Goal: Task Accomplishment & Management: Complete application form

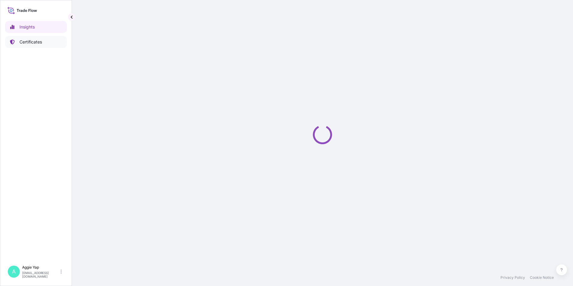
click at [48, 43] on link "Certificates" at bounding box center [36, 42] width 62 height 12
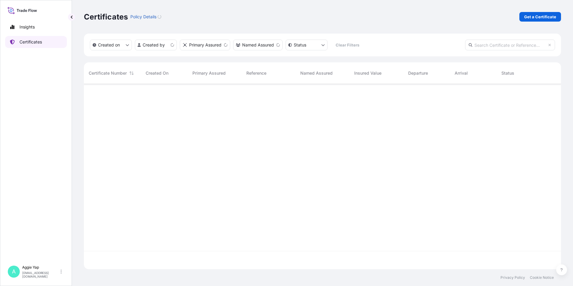
scroll to position [184, 473]
click at [533, 17] on p "Get a Certificate" at bounding box center [540, 17] width 32 height 6
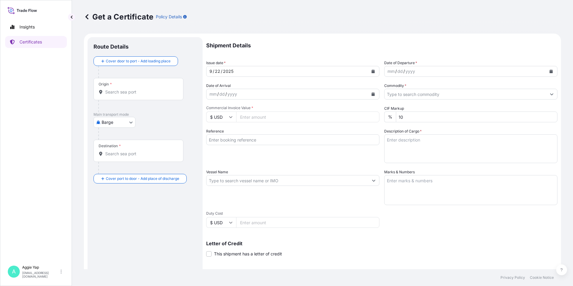
click at [123, 120] on body "Insights Certificates A [PERSON_NAME] [EMAIL_ADDRESS][DOMAIN_NAME] Get a Certif…" at bounding box center [286, 143] width 573 height 286
click at [120, 187] on div "Ocean Vessel" at bounding box center [115, 192] width 38 height 11
select select "Ocean Vessel"
click at [145, 97] on input "Origin *" at bounding box center [140, 94] width 71 height 6
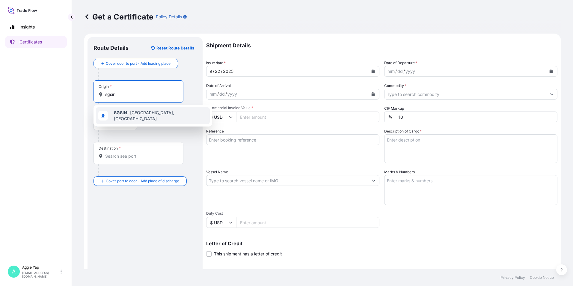
click at [126, 115] on b "SGSIN" at bounding box center [120, 112] width 13 height 5
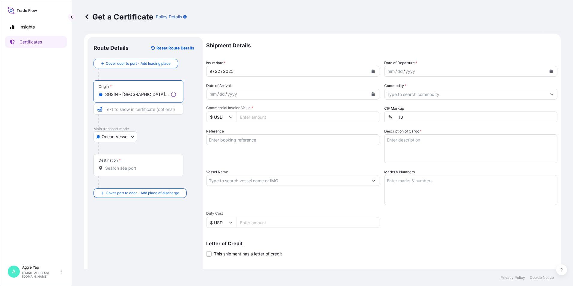
type input "SGSIN - [GEOGRAPHIC_DATA], [GEOGRAPHIC_DATA]"
click at [136, 166] on input "Destination *" at bounding box center [140, 168] width 71 height 6
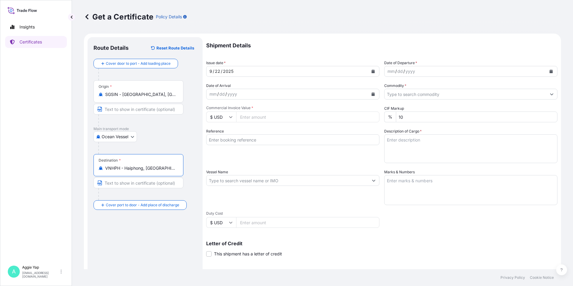
type input "VNHPH - Haiphong, [GEOGRAPHIC_DATA]"
click at [372, 72] on icon "Calendar" at bounding box center [373, 72] width 3 height 4
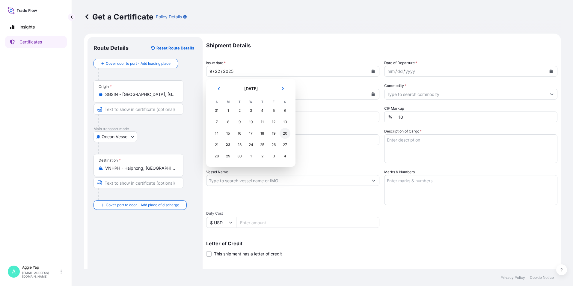
click at [288, 133] on div "20" at bounding box center [285, 133] width 11 height 11
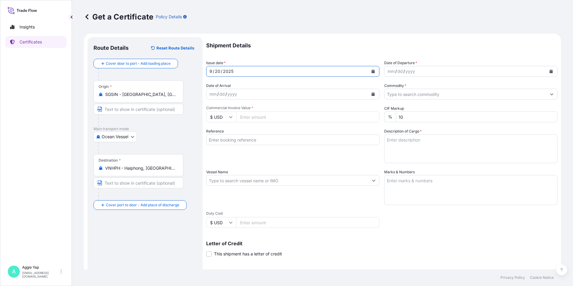
click at [550, 70] on icon "Calendar" at bounding box center [551, 72] width 3 height 4
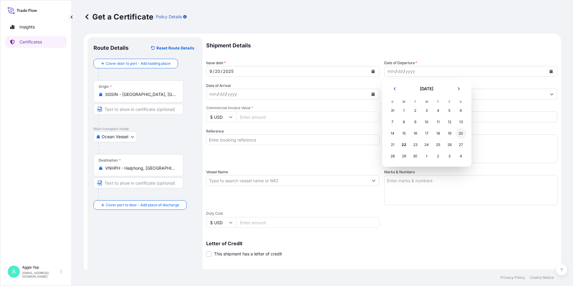
click at [463, 136] on div "20" at bounding box center [461, 133] width 11 height 11
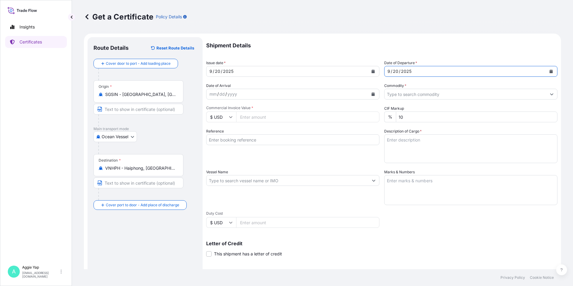
click at [432, 93] on input "Commodity *" at bounding box center [466, 94] width 162 height 11
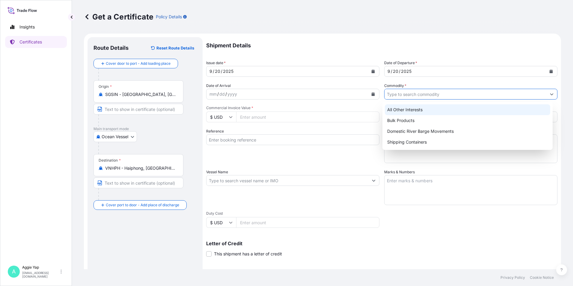
click at [428, 111] on div "All Other Interests" at bounding box center [468, 109] width 166 height 11
type input "All Other Interests"
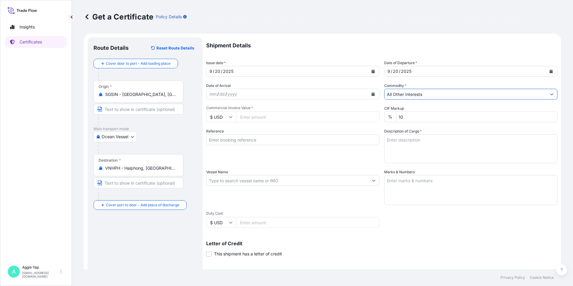
click at [273, 115] on input "Commercial Invoice Value *" at bounding box center [307, 117] width 143 height 11
type input "65377.31"
click at [247, 136] on input "Reference" at bounding box center [292, 139] width 173 height 11
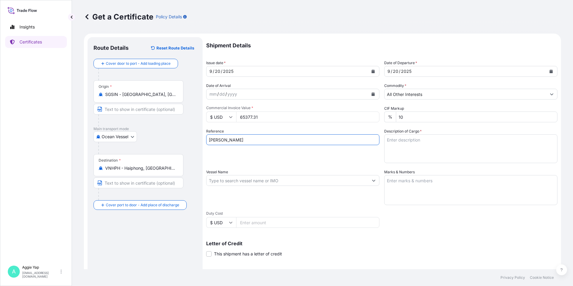
type input "JX NIPPON OIL & ENERGY VIETNAM CO LTD"
click at [315, 156] on div "Reference JX NIPPON OIL & ENERGY VIETNAM CO LTD" at bounding box center [292, 145] width 173 height 35
click at [267, 178] on input "Vessel Name" at bounding box center [288, 180] width 162 height 11
type input "X"
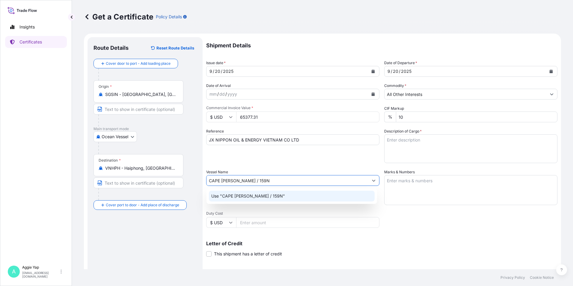
click at [295, 197] on div "Use "CAPE [PERSON_NAME] / 159N"" at bounding box center [292, 196] width 166 height 11
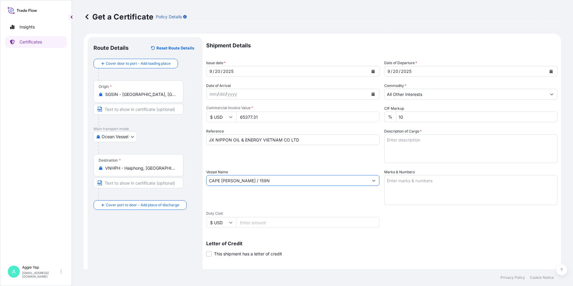
type input "CAPE [PERSON_NAME] / 159N"
click at [428, 192] on textarea "Marks & Numbers" at bounding box center [470, 190] width 173 height 30
type textarea "AS PER BILL OF LADING"
click at [446, 141] on textarea "Description of Cargo *" at bounding box center [470, 148] width 173 height 29
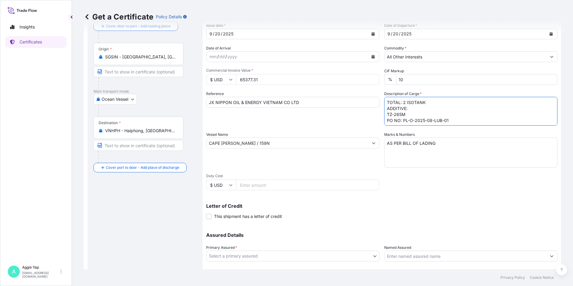
scroll to position [74, 0]
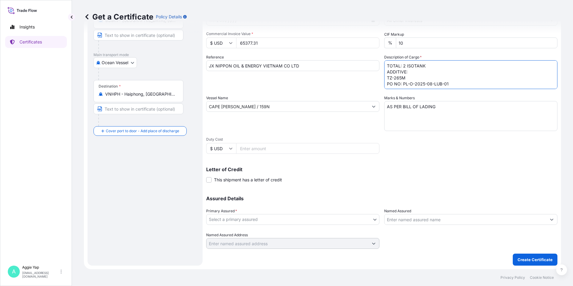
type textarea "TOTAL: 2 ISOTANK ADDITIVE: TZ-265M PO NO: PL-O-2025-08-LUB-01"
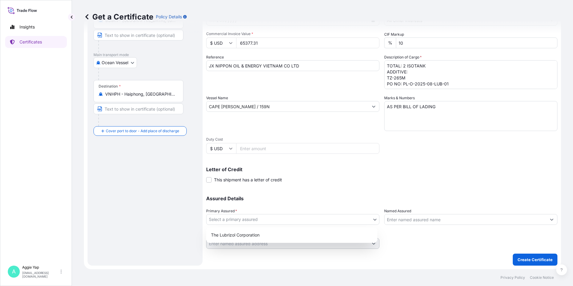
click at [251, 218] on body "Insights Certificates A [PERSON_NAME] [EMAIL_ADDRESS][DOMAIN_NAME] Get a Certif…" at bounding box center [286, 143] width 573 height 286
click at [234, 233] on div "The Lubrizol Corporation" at bounding box center [292, 235] width 166 height 11
select select "31566"
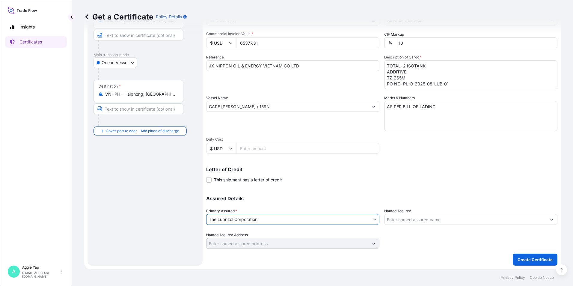
click at [409, 223] on input "Named Assured" at bounding box center [466, 219] width 162 height 11
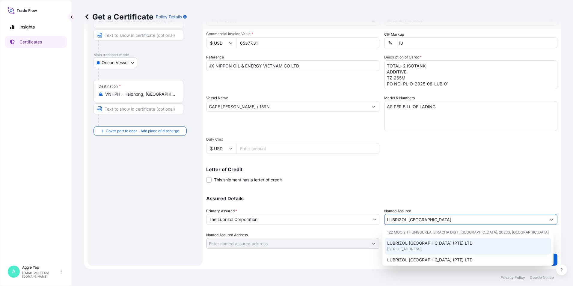
scroll to position [30, 0]
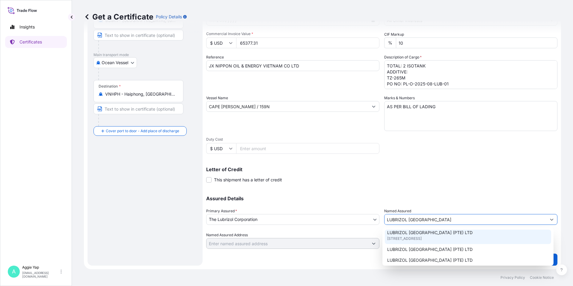
click at [422, 238] on span "[STREET_ADDRESS]" at bounding box center [404, 239] width 34 height 6
type input "LUBRIZOL [GEOGRAPHIC_DATA] (PTE) LTD"
type input "[STREET_ADDRESS]"
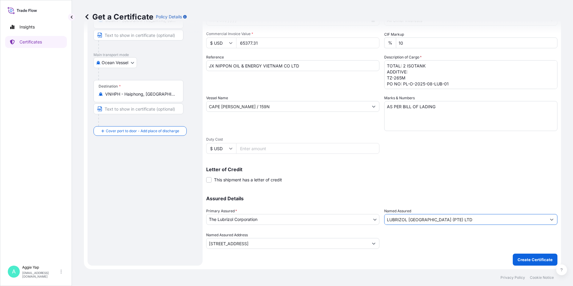
type input "LUBRIZOL [GEOGRAPHIC_DATA] (PTE) LTD"
click at [403, 156] on div "Shipment Details Issue date * [DATE] Date of Departure * [DATE] Date of Arrival…" at bounding box center [381, 106] width 351 height 286
click at [527, 260] on p "Create Certificate" at bounding box center [535, 260] width 35 height 6
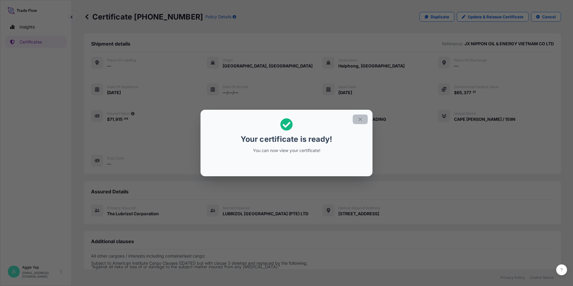
click at [357, 122] on button "button" at bounding box center [360, 120] width 15 height 10
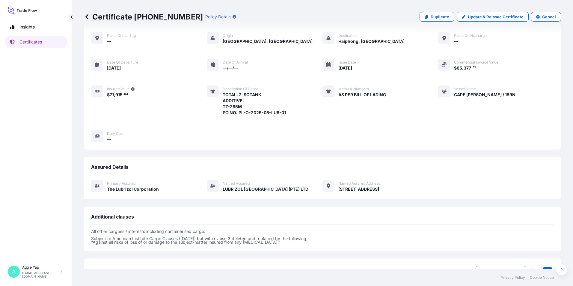
scroll to position [70, 0]
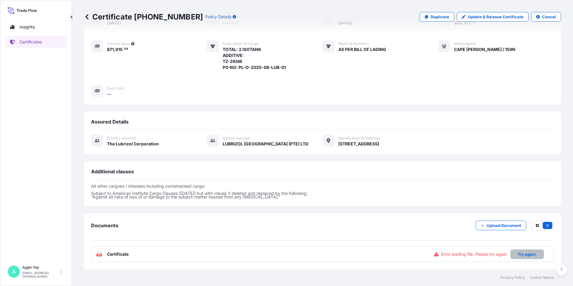
click at [521, 252] on p "Try again." at bounding box center [527, 254] width 19 height 6
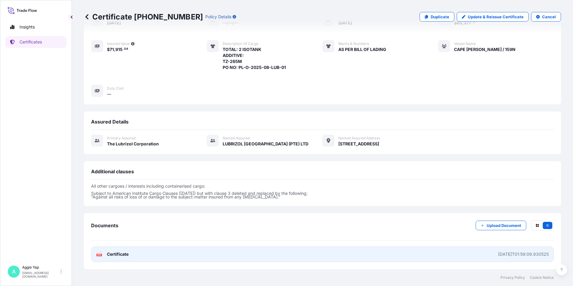
click at [250, 253] on link "PDF Certificate [DATE]T01:59:09.930525" at bounding box center [322, 254] width 463 height 16
